Goal: Information Seeking & Learning: Learn about a topic

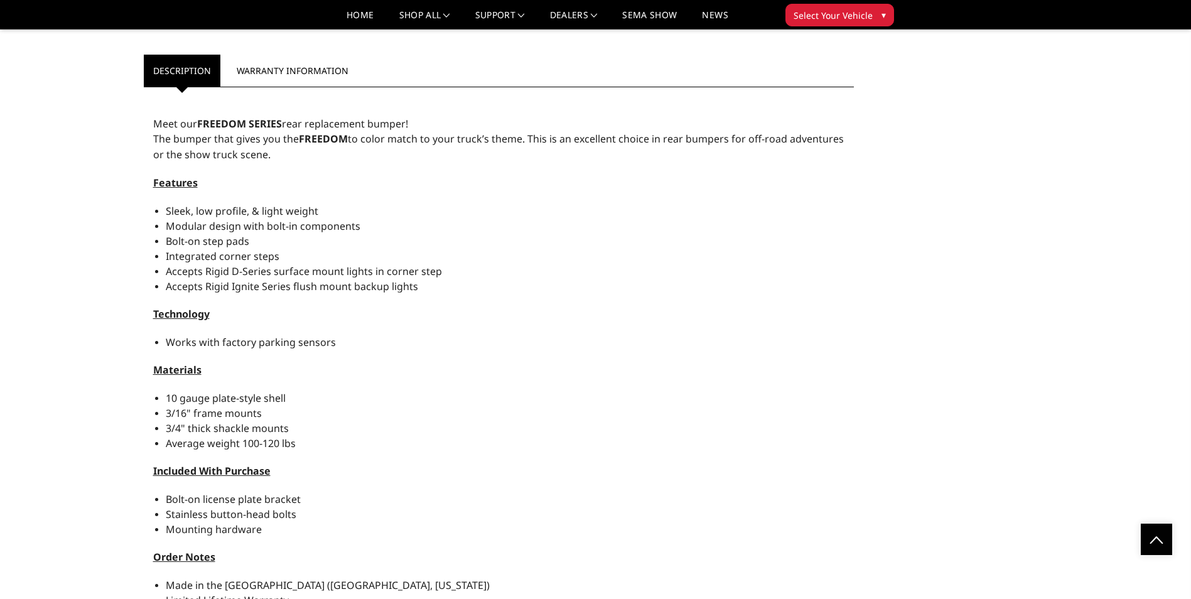
scroll to position [1067, 0]
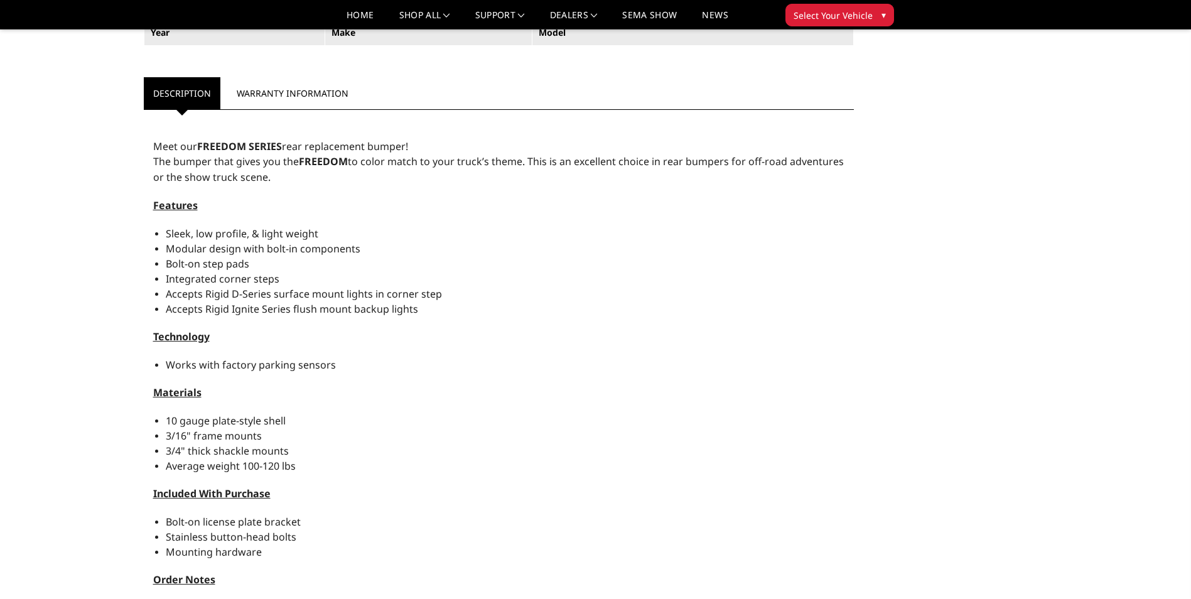
drag, startPoint x: 290, startPoint y: 310, endPoint x: 256, endPoint y: 310, distance: 33.9
click at [256, 310] on span "Accepts Rigid Ignite Series flush mount backup lights" at bounding box center [292, 309] width 252 height 14
drag, startPoint x: 269, startPoint y: 293, endPoint x: 243, endPoint y: 296, distance: 26.5
click at [243, 296] on span "Accepts Rigid D-Series surface mount lights in corner step" at bounding box center [304, 294] width 276 height 14
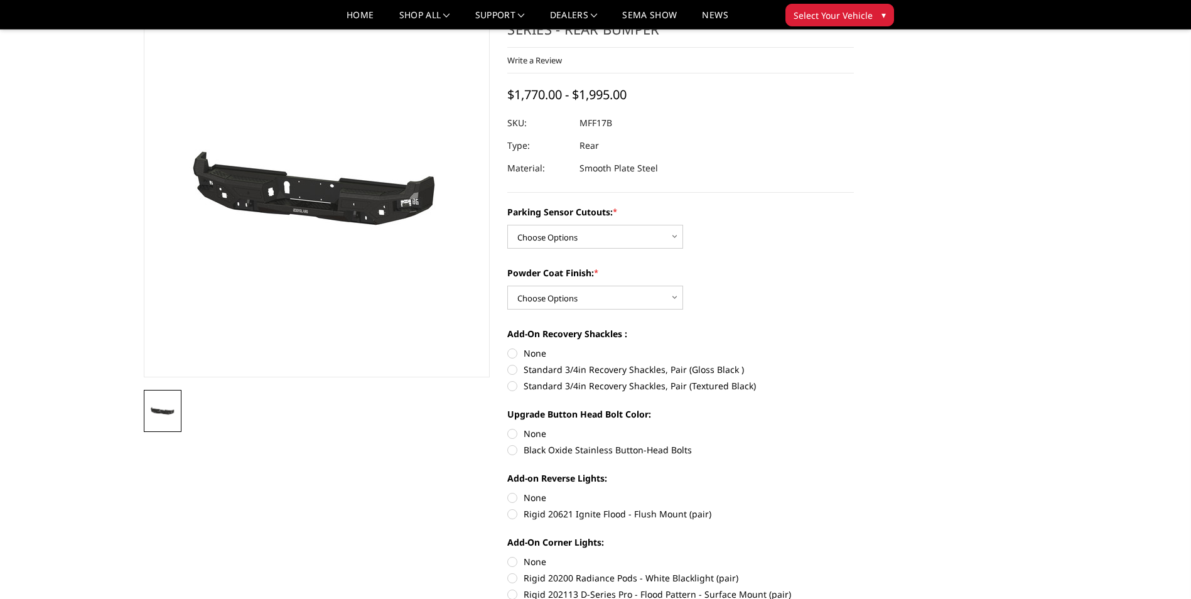
scroll to position [0, 0]
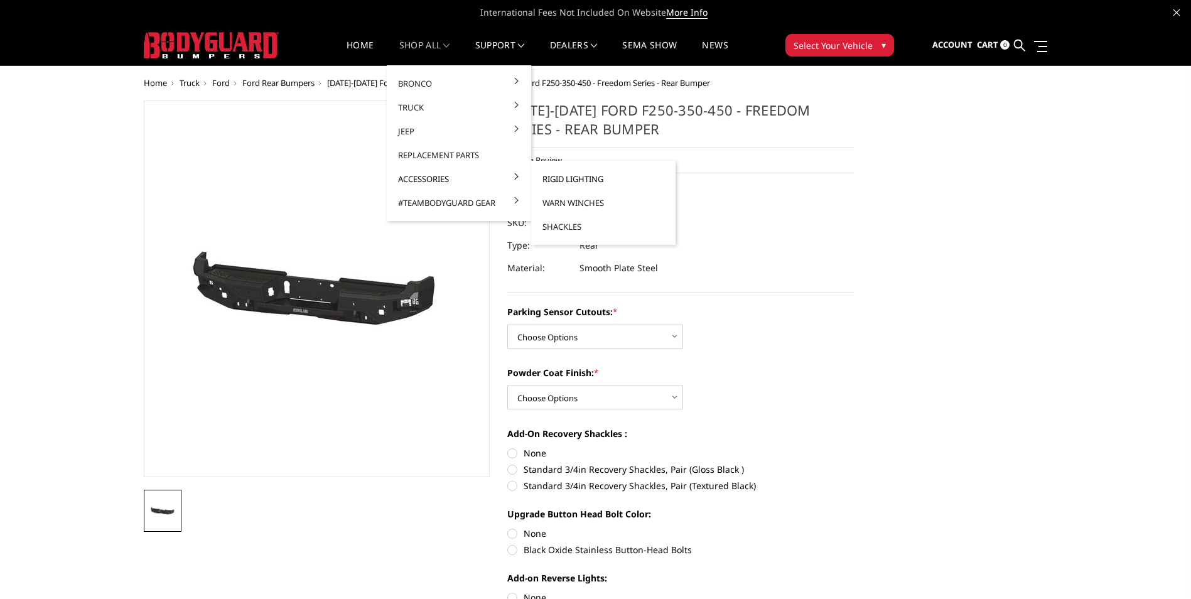
click at [567, 177] on link "Rigid Lighting" at bounding box center [603, 179] width 134 height 24
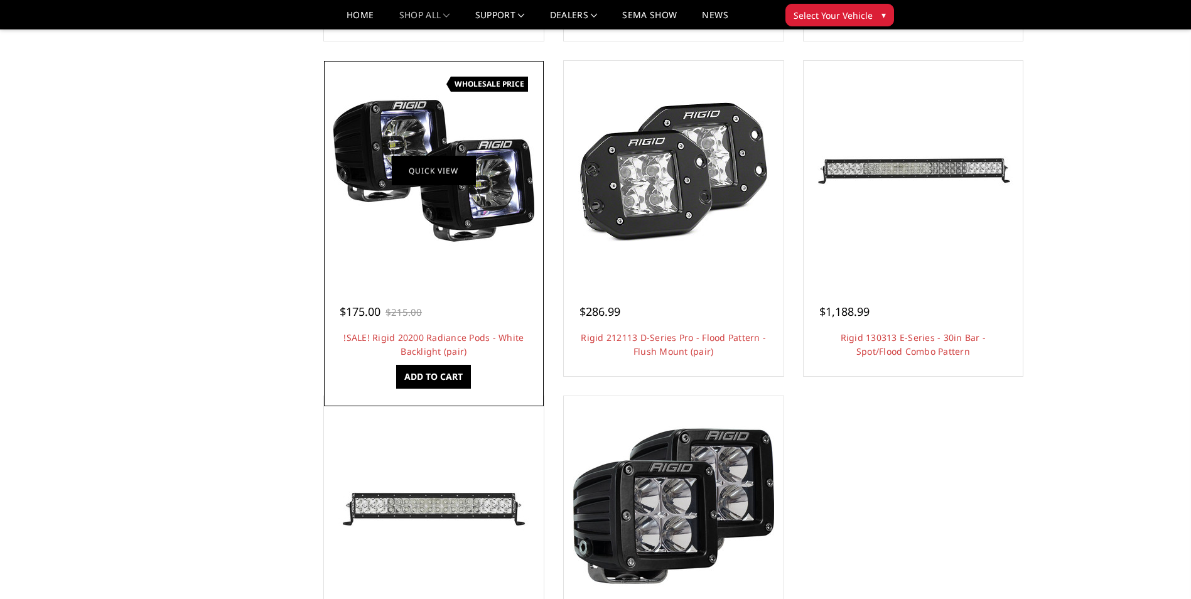
scroll to position [753, 0]
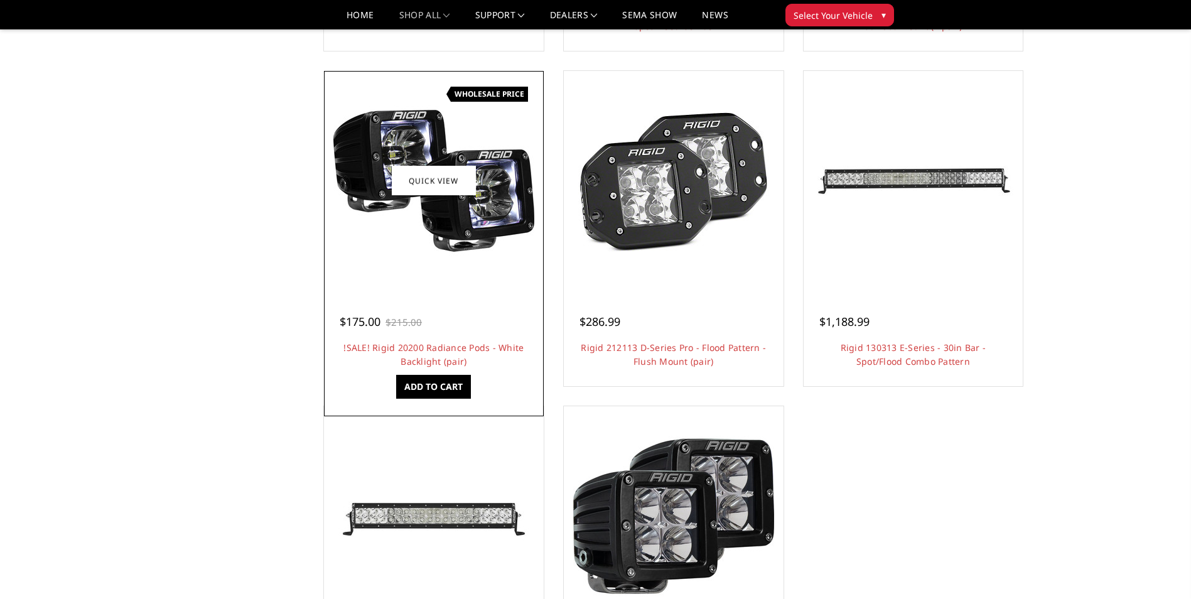
click at [465, 212] on img at bounding box center [433, 180] width 201 height 201
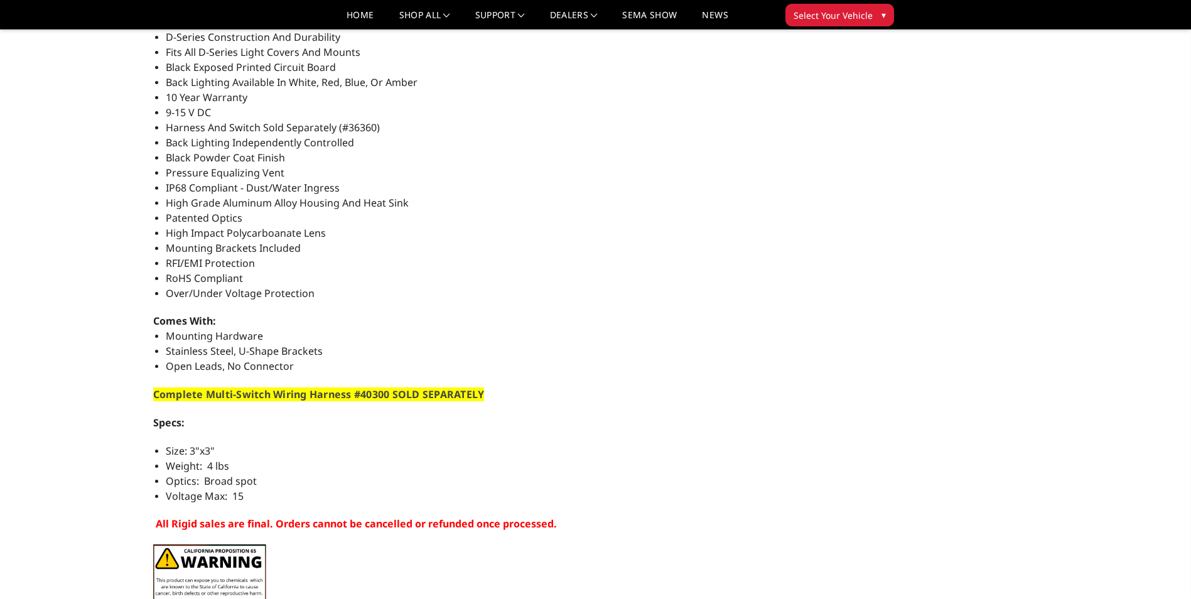
scroll to position [691, 0]
